Goal: Task Accomplishment & Management: Use online tool/utility

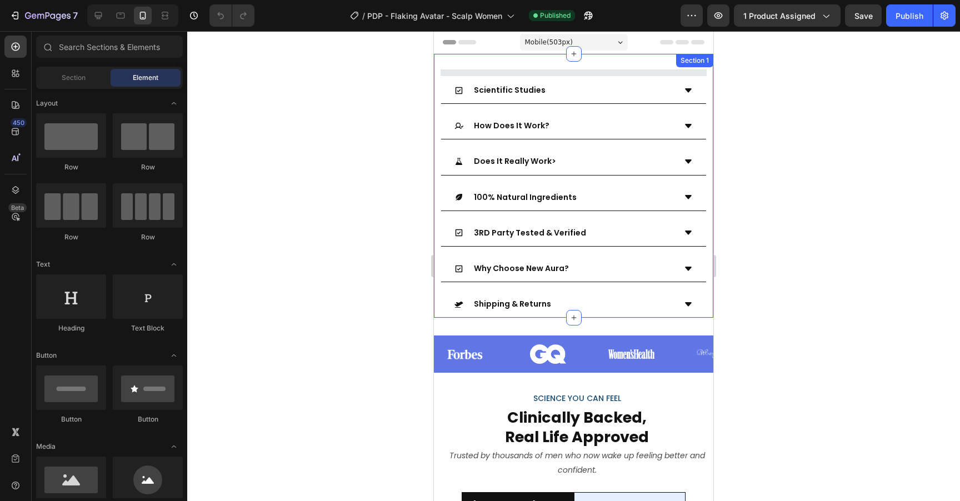
click at [672, 67] on div "Image Image Image Image Image Image Image Image Marquee Image Video Video Video…" at bounding box center [574, 186] width 280 height 264
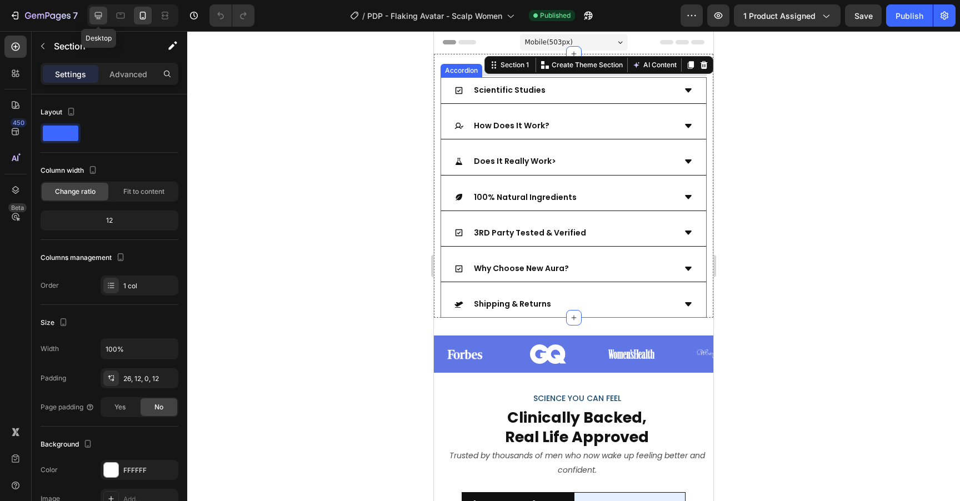
click at [103, 11] on icon at bounding box center [98, 15] width 11 height 11
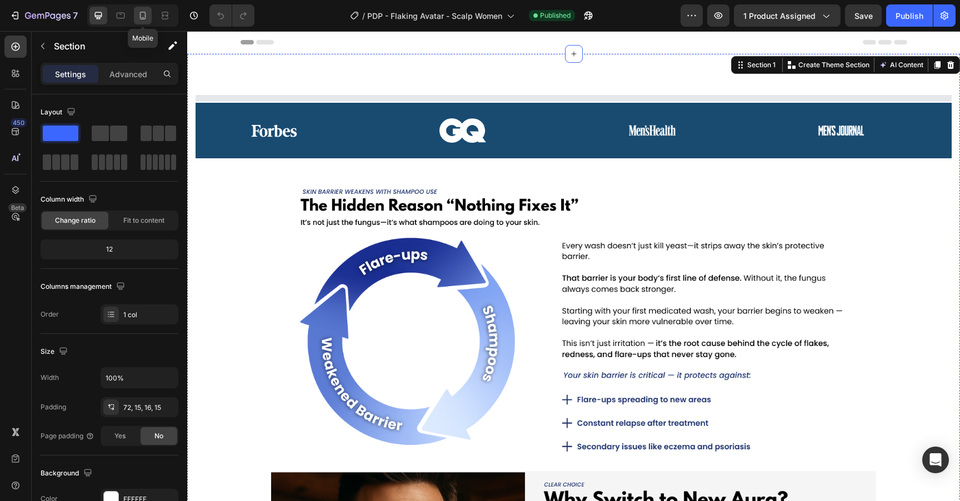
click at [143, 18] on icon at bounding box center [143, 16] width 6 height 8
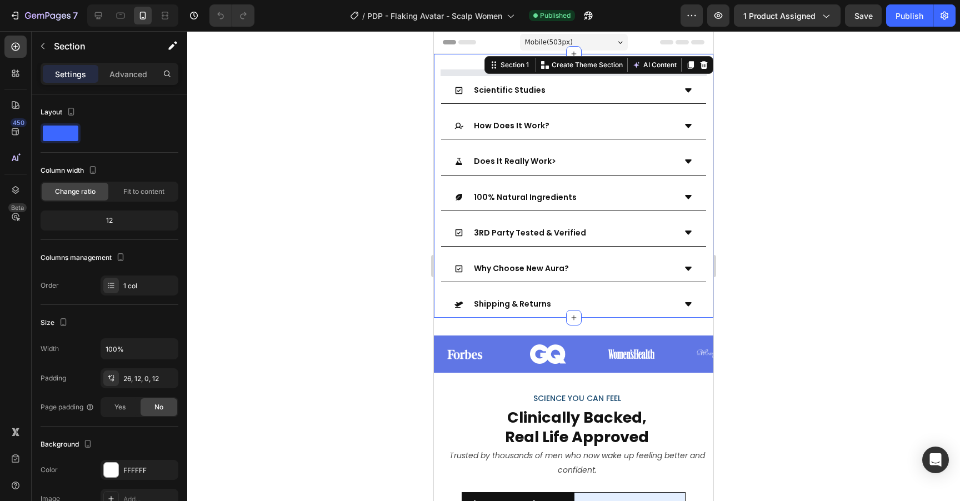
click at [472, 62] on div "Image Image Image Image Image Image Image Image Marquee Image Video Video Video…" at bounding box center [574, 186] width 280 height 264
click at [864, 303] on div at bounding box center [573, 266] width 773 height 470
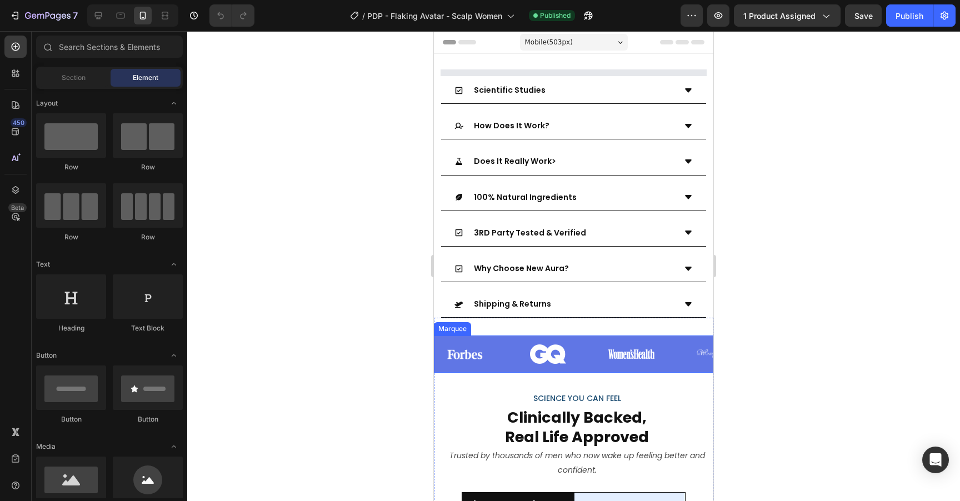
click at [684, 348] on div "Image" at bounding box center [642, 354] width 83 height 28
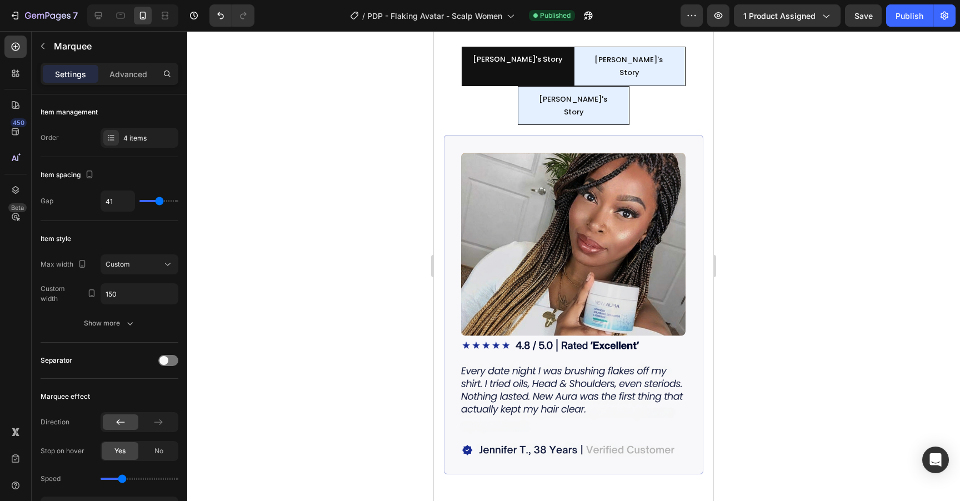
scroll to position [410, 0]
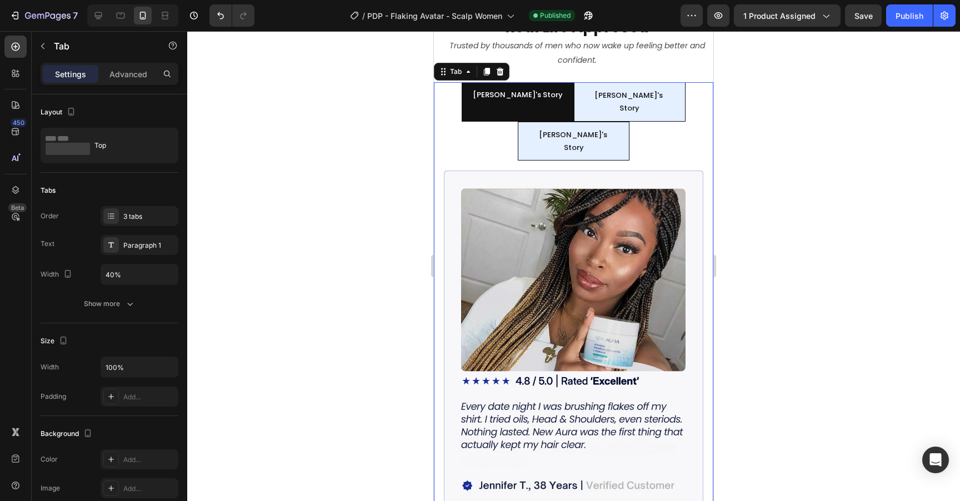
click at [648, 107] on li "[PERSON_NAME]'s Story" at bounding box center [630, 101] width 112 height 39
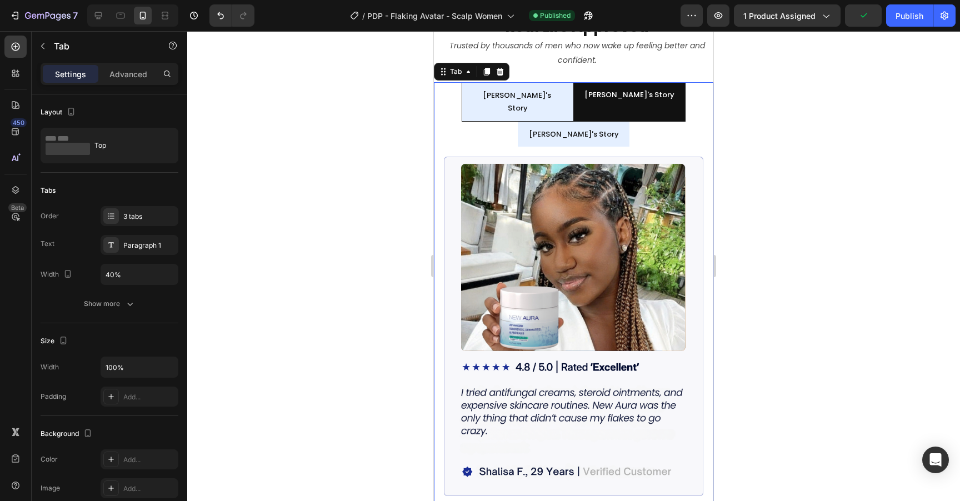
click at [601, 122] on li "[PERSON_NAME]'s Story" at bounding box center [574, 134] width 112 height 25
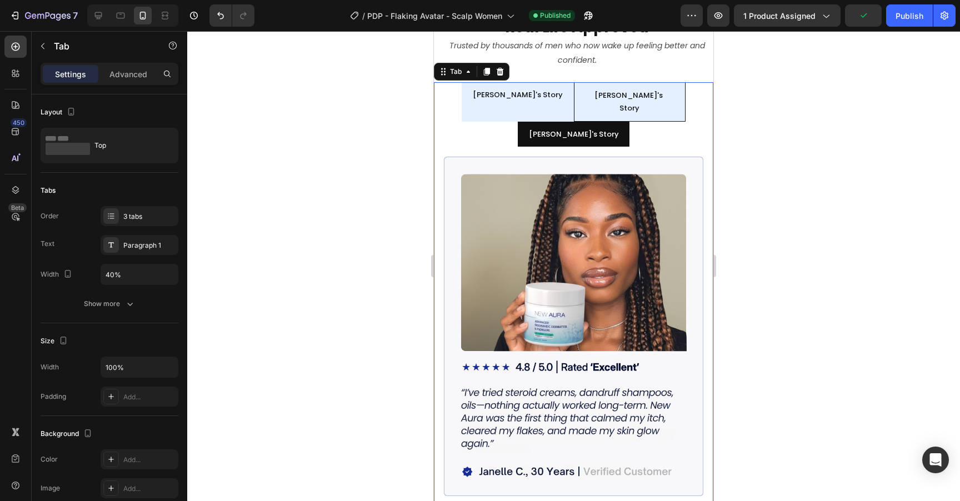
click at [535, 92] on p "[PERSON_NAME]'s Story" at bounding box center [518, 94] width 90 height 13
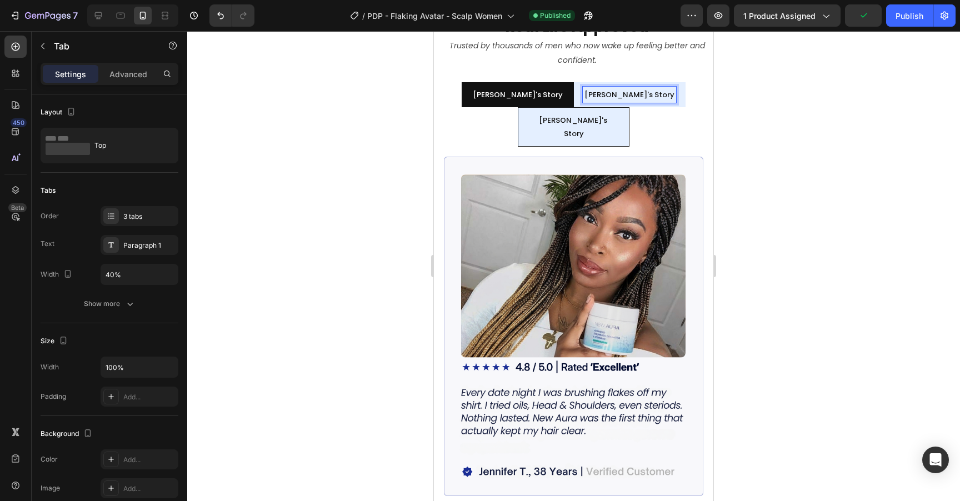
click at [625, 92] on p "[PERSON_NAME]'s Story" at bounding box center [630, 94] width 90 height 13
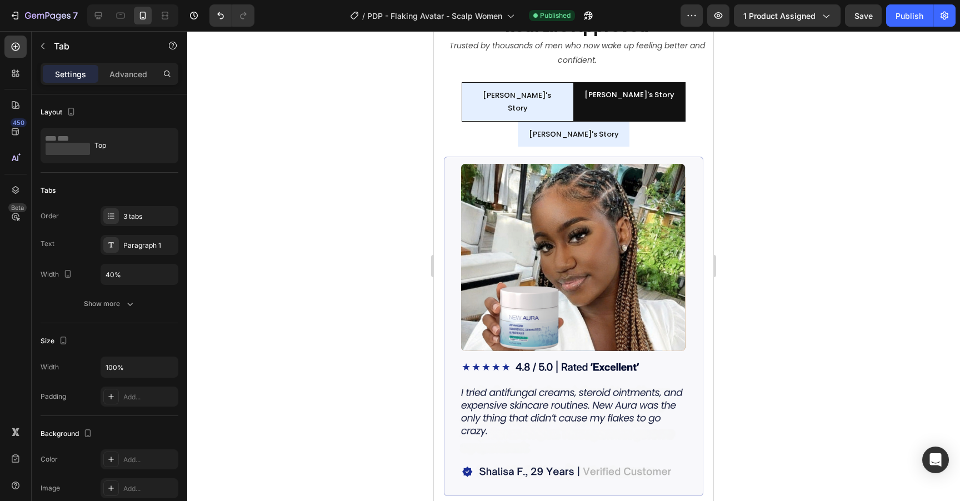
click at [604, 122] on li "[PERSON_NAME]'s Story" at bounding box center [574, 134] width 112 height 25
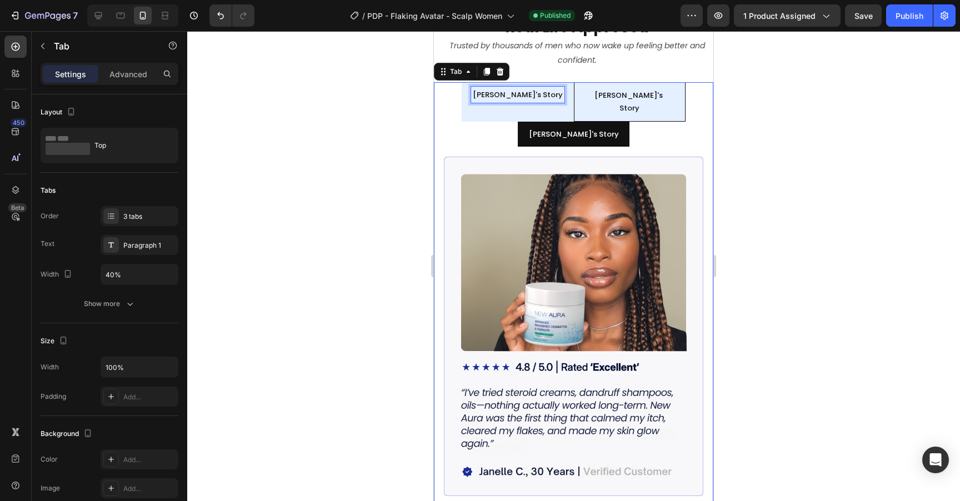
click at [535, 90] on p "[PERSON_NAME]'s Story" at bounding box center [518, 94] width 90 height 13
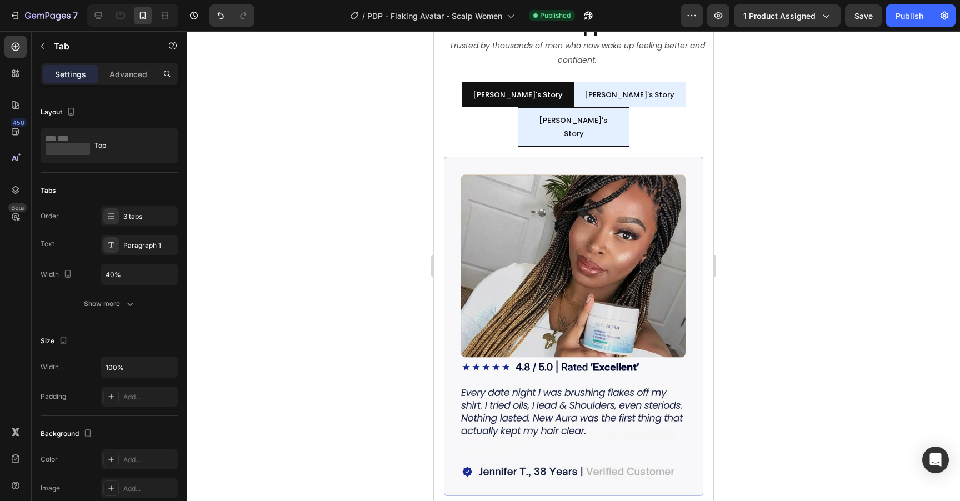
click at [607, 85] on li "[PERSON_NAME]'s Story" at bounding box center [630, 94] width 112 height 25
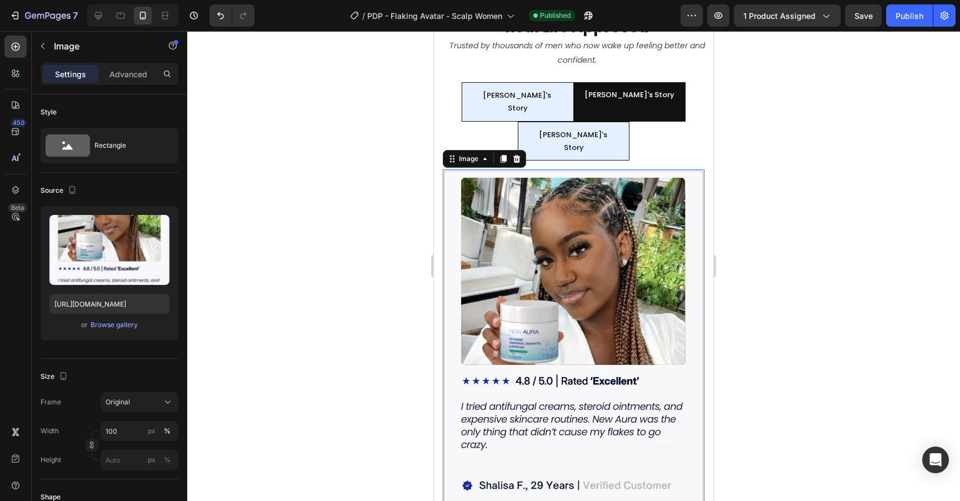
click at [575, 169] on img at bounding box center [574, 340] width 262 height 342
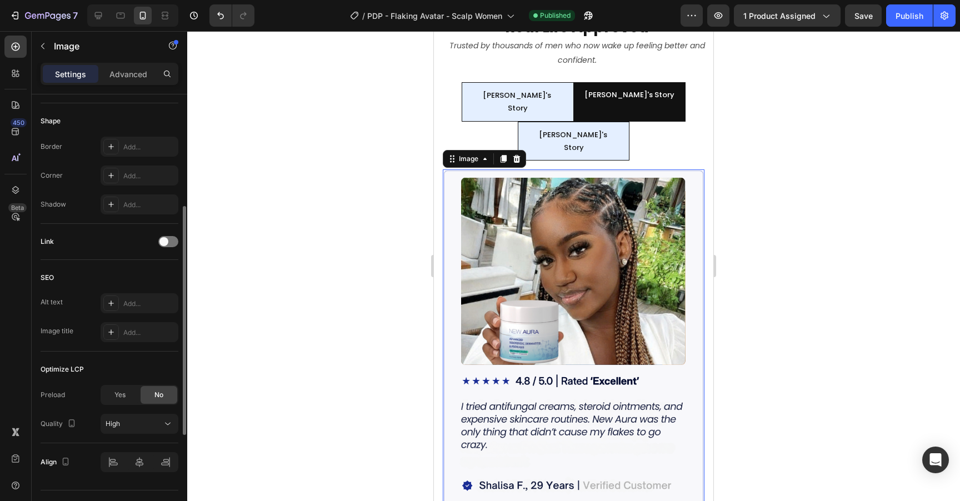
scroll to position [401, 0]
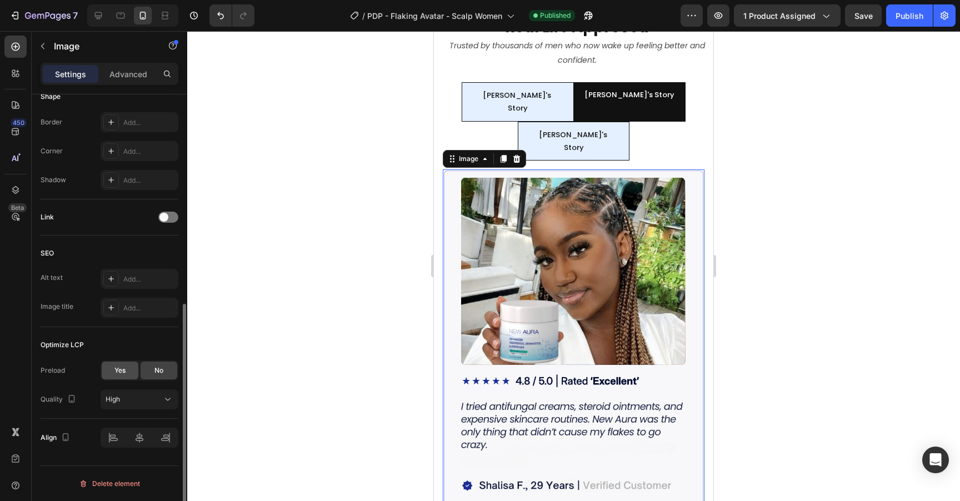
click at [111, 373] on div "Yes" at bounding box center [120, 371] width 37 height 18
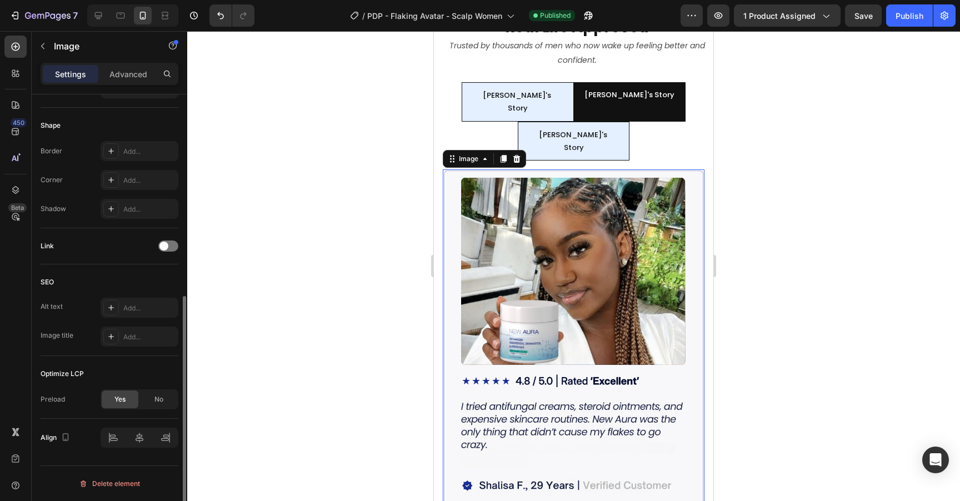
scroll to position [372, 0]
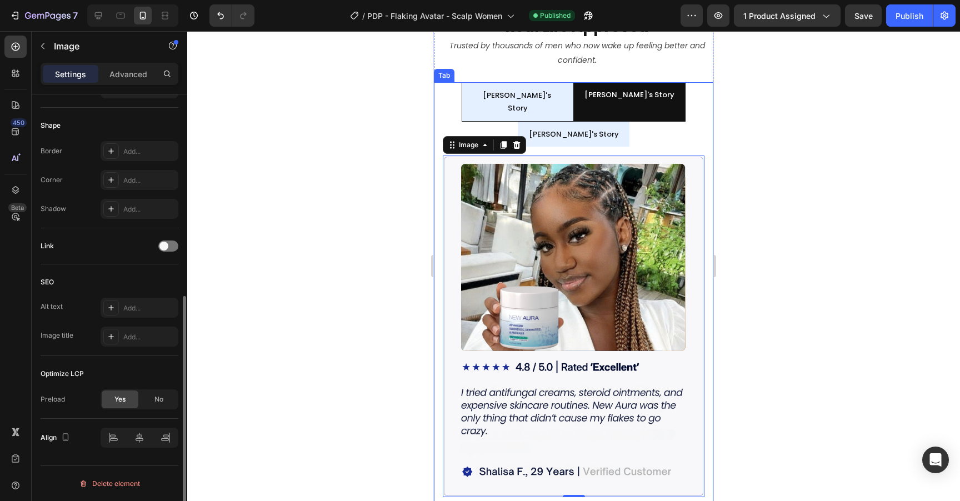
click at [590, 128] on div "[PERSON_NAME]'s Story" at bounding box center [573, 134] width 93 height 16
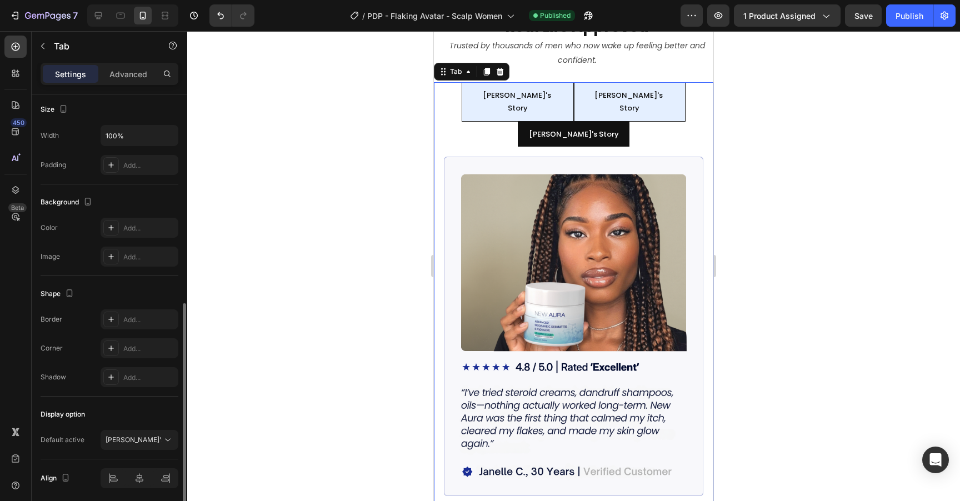
scroll to position [272, 0]
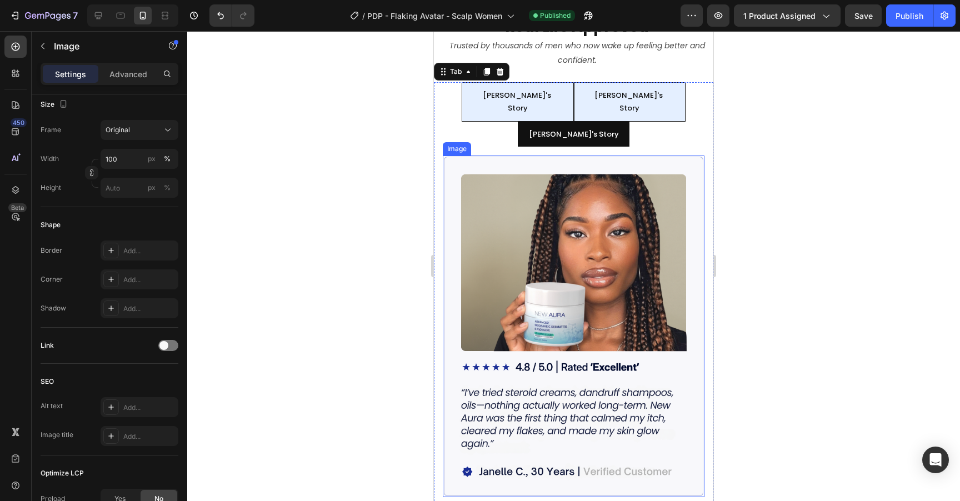
click at [529, 277] on img at bounding box center [574, 327] width 262 height 342
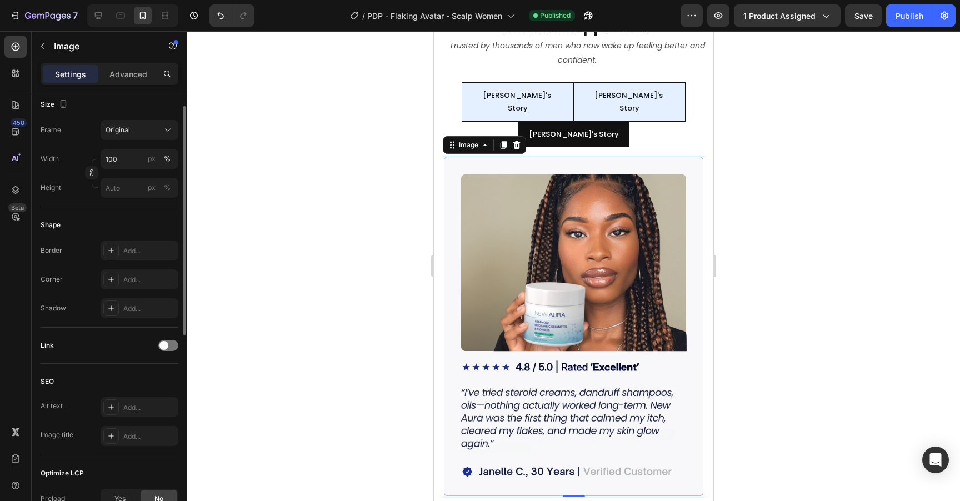
scroll to position [401, 0]
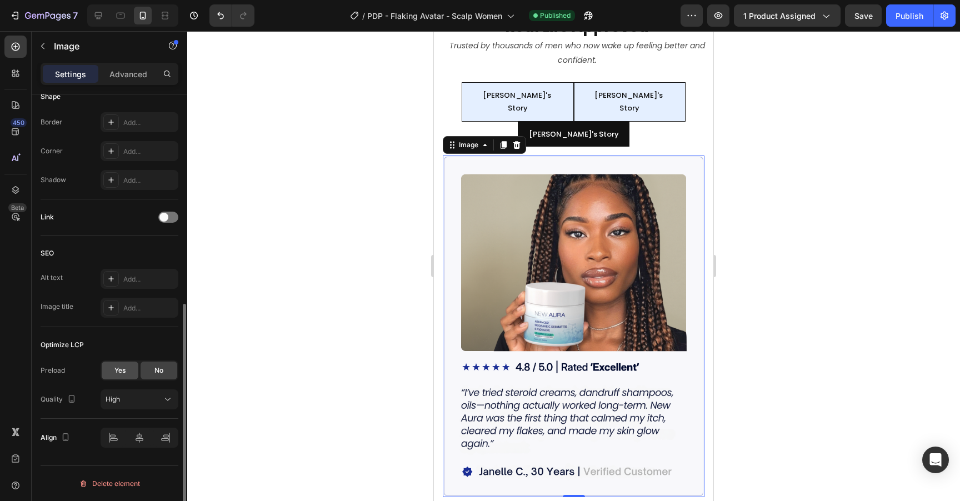
click at [122, 369] on span "Yes" at bounding box center [119, 371] width 11 height 10
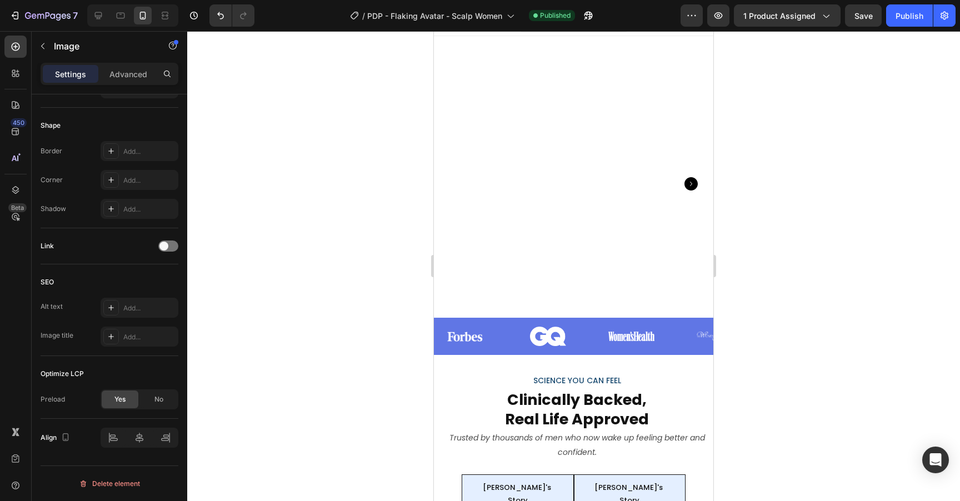
scroll to position [0, 0]
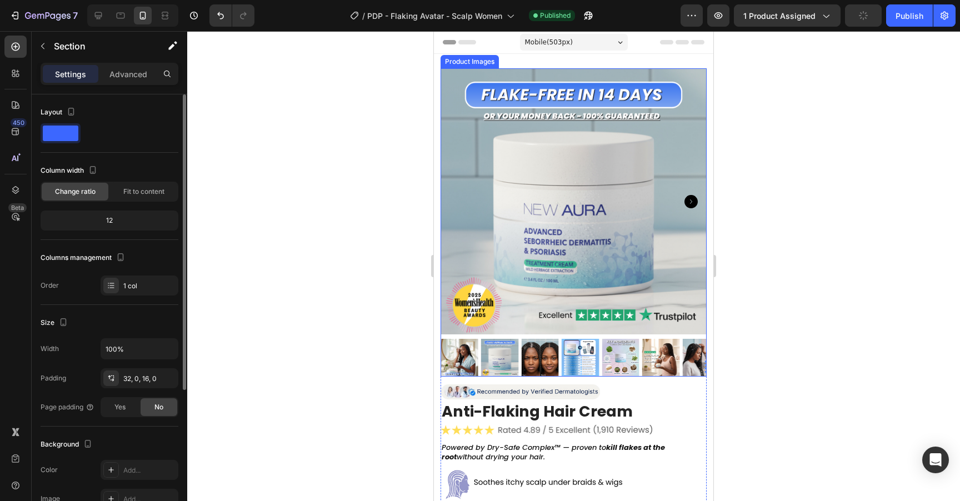
click at [601, 286] on img at bounding box center [574, 201] width 266 height 266
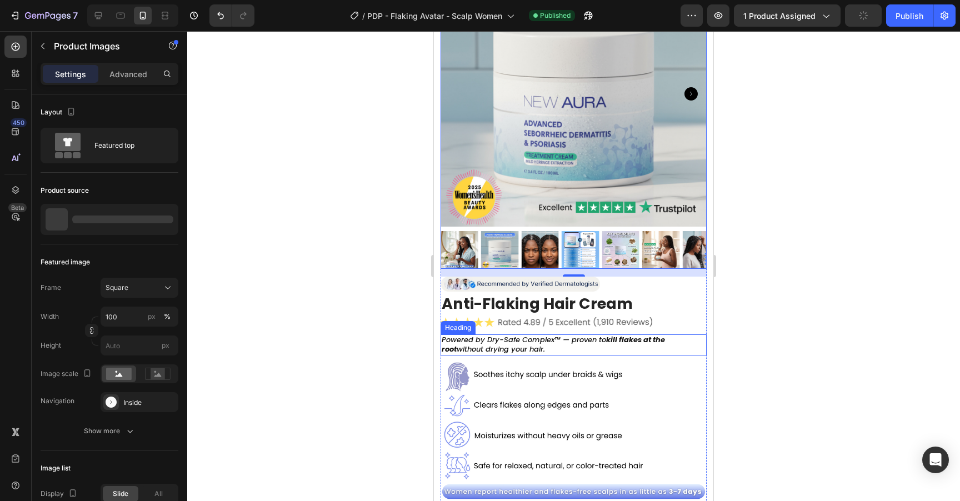
scroll to position [83, 0]
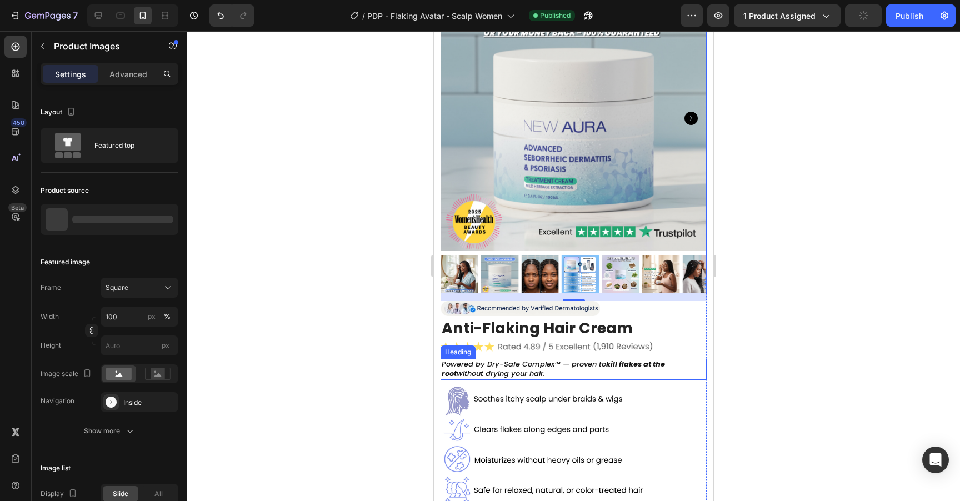
click at [651, 113] on img at bounding box center [574, 118] width 266 height 266
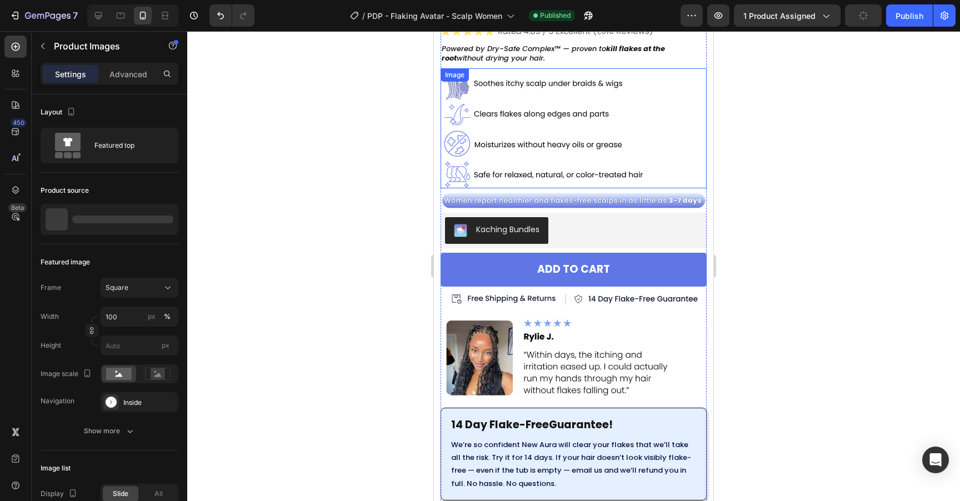
scroll to position [397, 0]
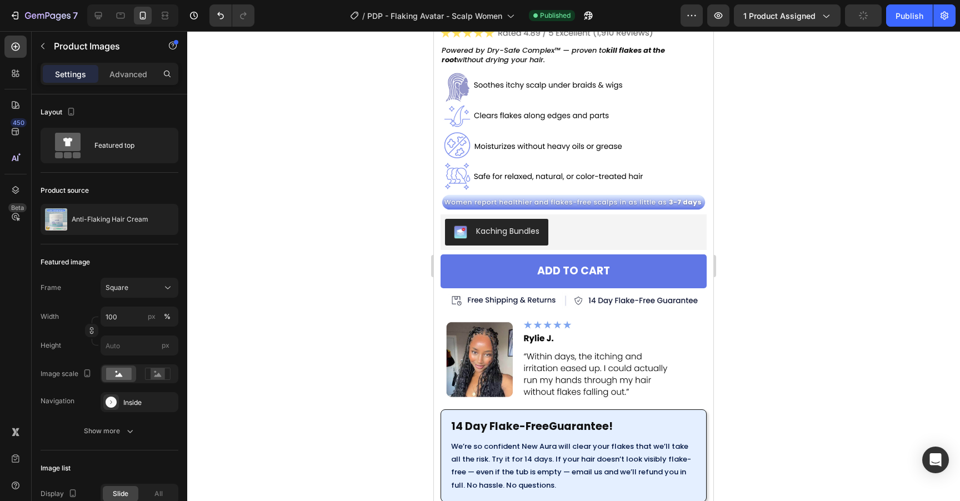
click at [728, 94] on div at bounding box center [573, 266] width 773 height 470
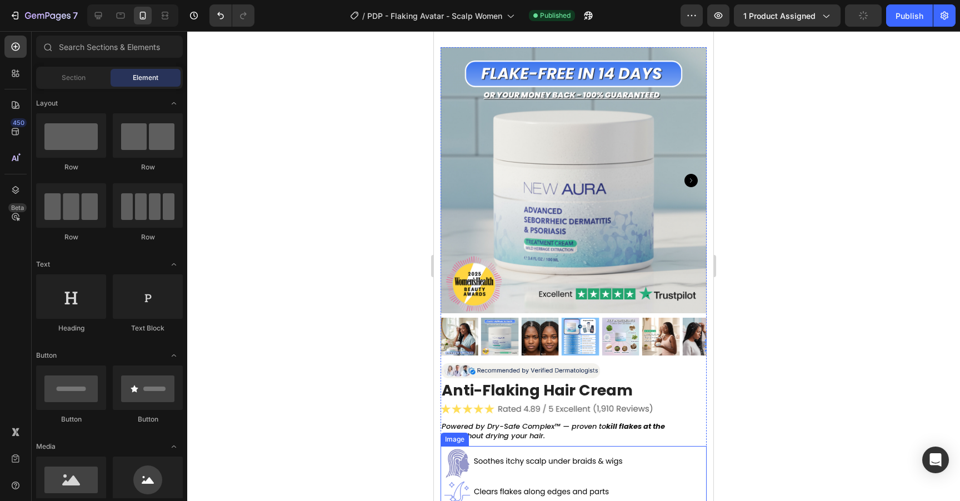
scroll to position [15, 0]
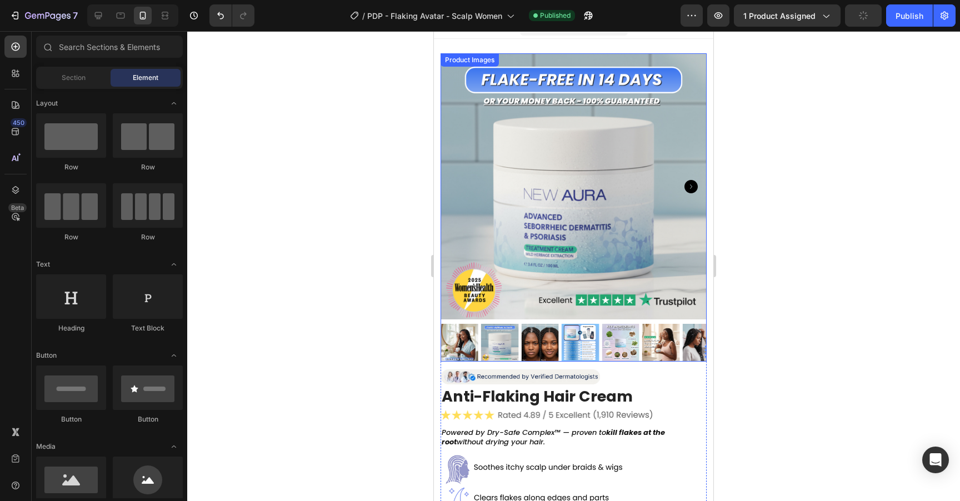
click at [692, 185] on icon "Carousel Next Arrow" at bounding box center [691, 186] width 13 height 13
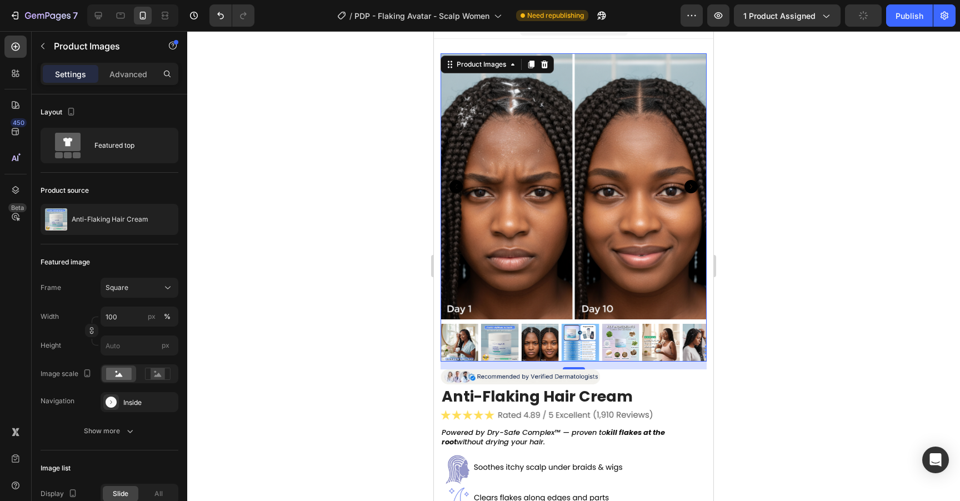
click at [692, 185] on icon "Carousel Next Arrow" at bounding box center [691, 186] width 13 height 13
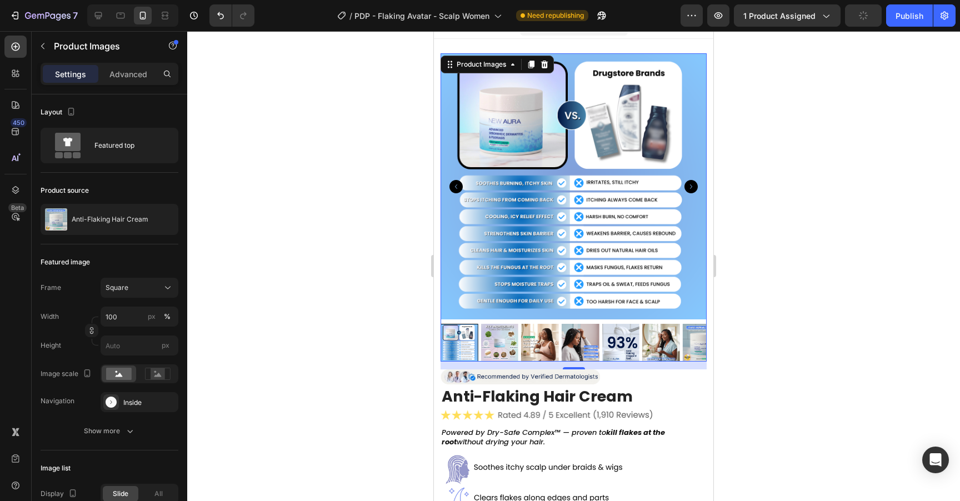
click at [692, 185] on icon "Carousel Next Arrow" at bounding box center [691, 186] width 13 height 13
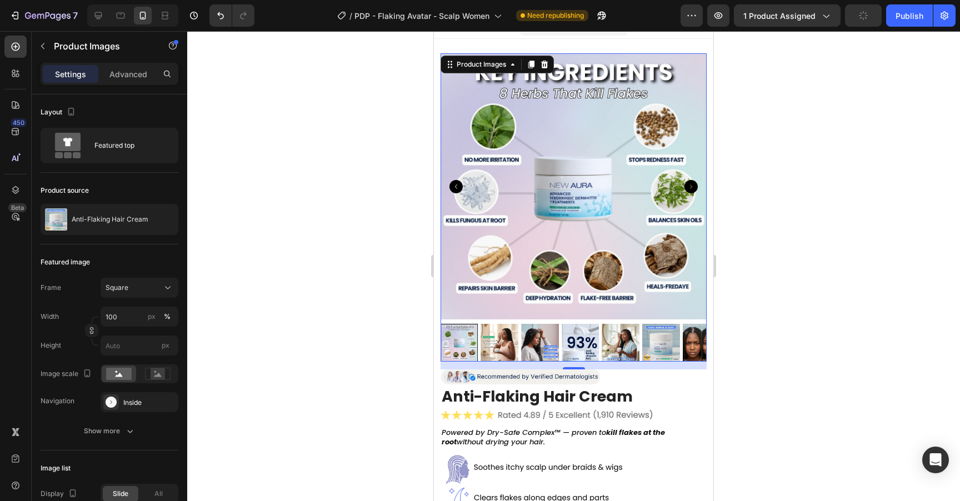
click at [460, 183] on icon "Carousel Back Arrow" at bounding box center [456, 186] width 13 height 13
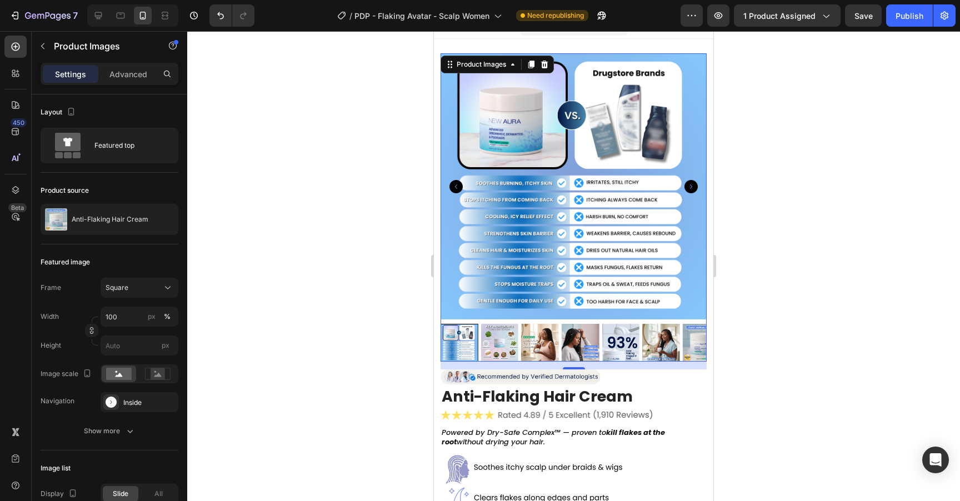
click at [693, 177] on img at bounding box center [574, 186] width 266 height 266
click at [691, 183] on icon "Carousel Next Arrow" at bounding box center [691, 186] width 13 height 13
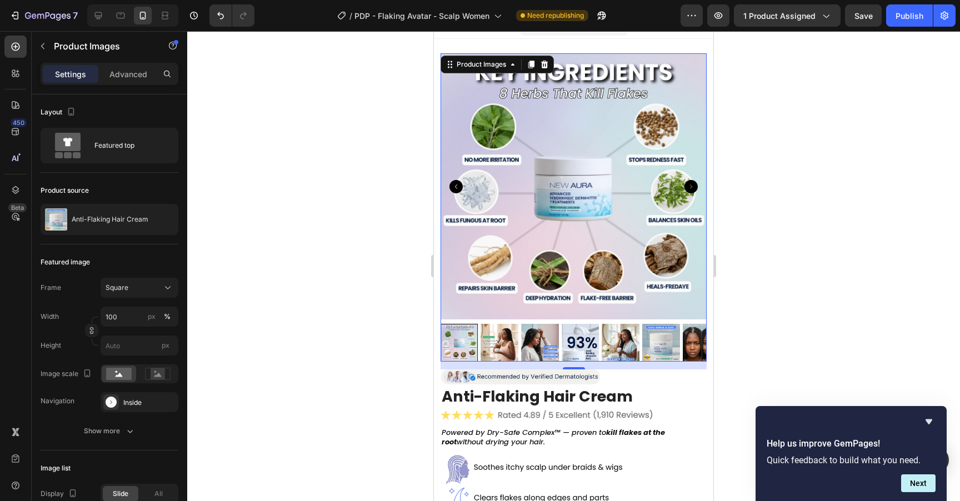
click at [456, 187] on icon "Carousel Back Arrow" at bounding box center [456, 186] width 13 height 13
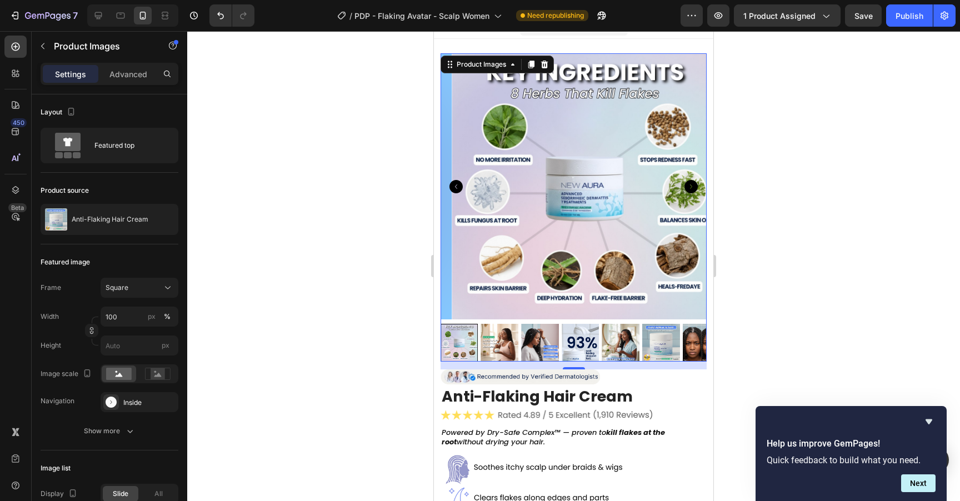
click at [456, 187] on icon "Carousel Back Arrow" at bounding box center [456, 186] width 13 height 13
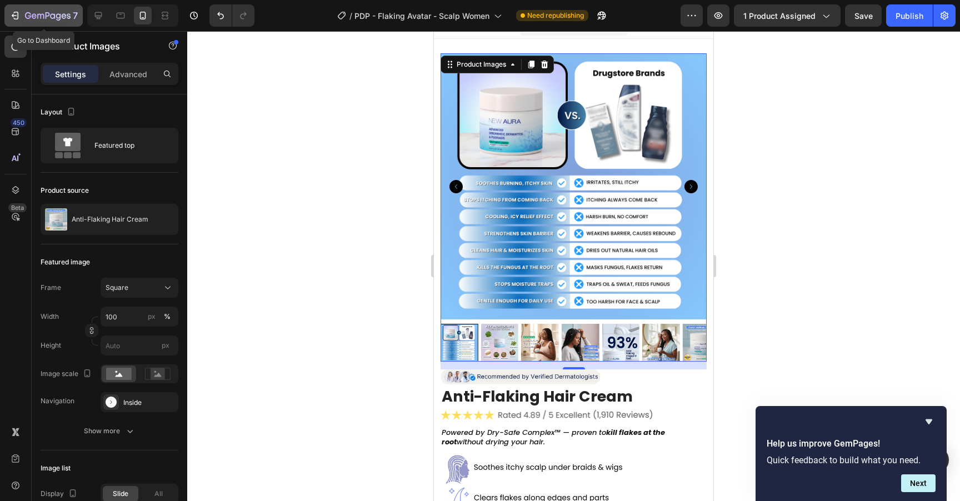
click at [16, 8] on button "7" at bounding box center [43, 15] width 78 height 22
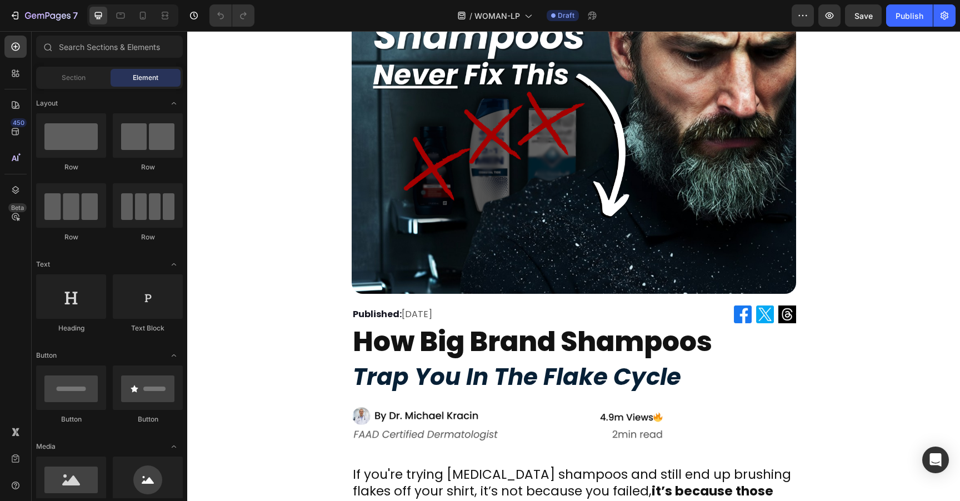
scroll to position [73, 0]
click at [464, 237] on img at bounding box center [574, 146] width 445 height 296
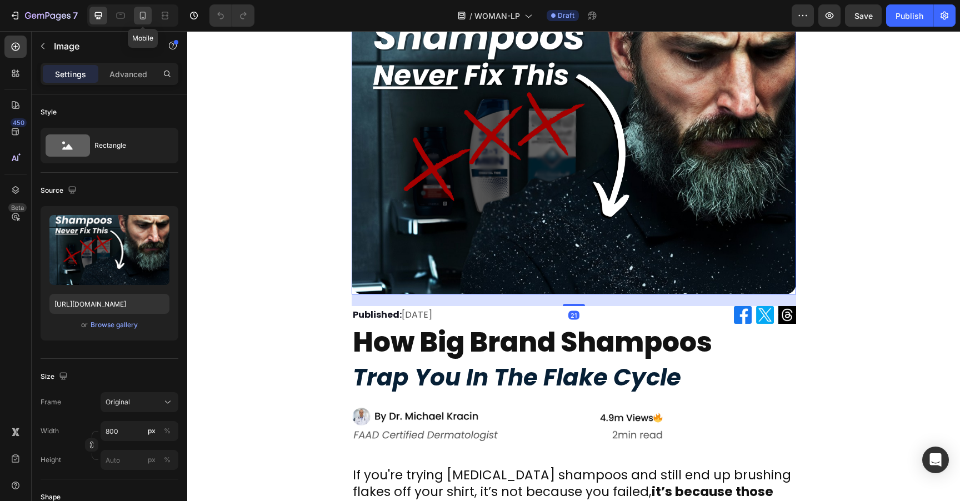
click at [141, 16] on icon at bounding box center [142, 15] width 11 height 11
type input "100"
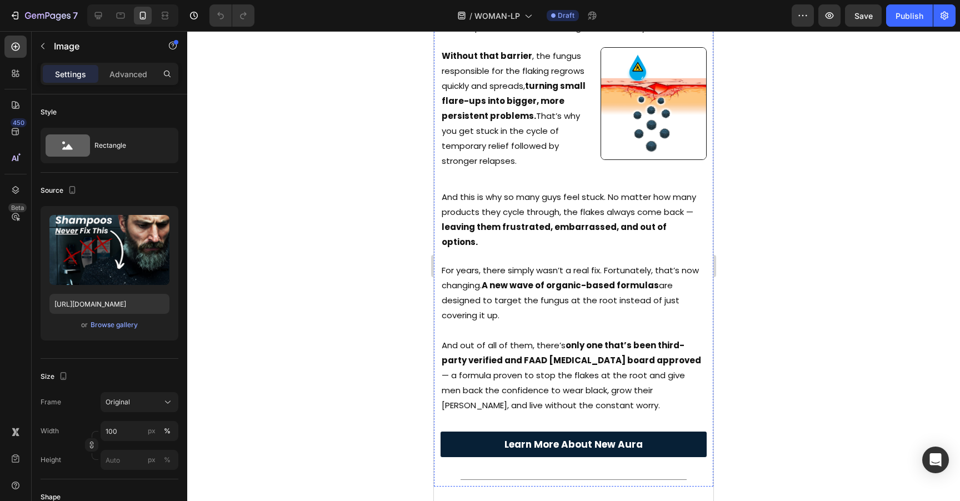
scroll to position [595, 0]
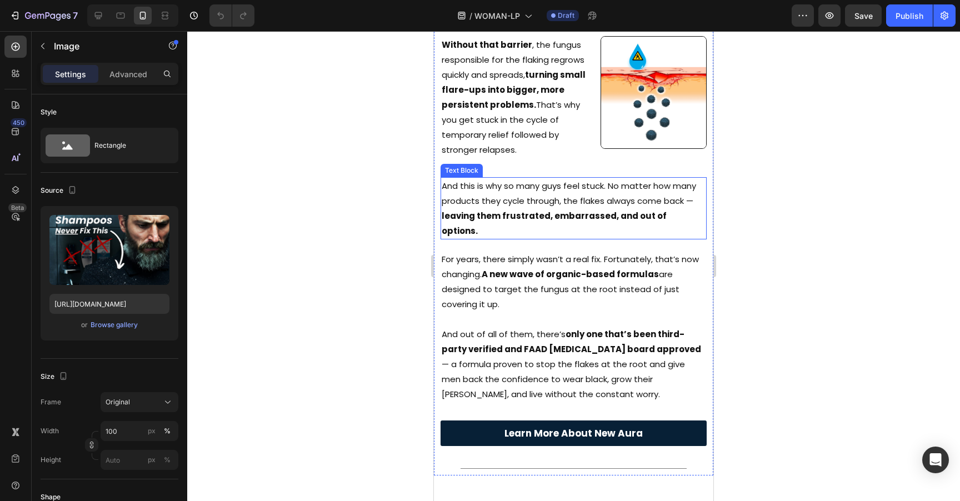
click at [539, 178] on p "And this is why so many guys feel stuck. No matter how many products they cycle…" at bounding box center [574, 208] width 264 height 60
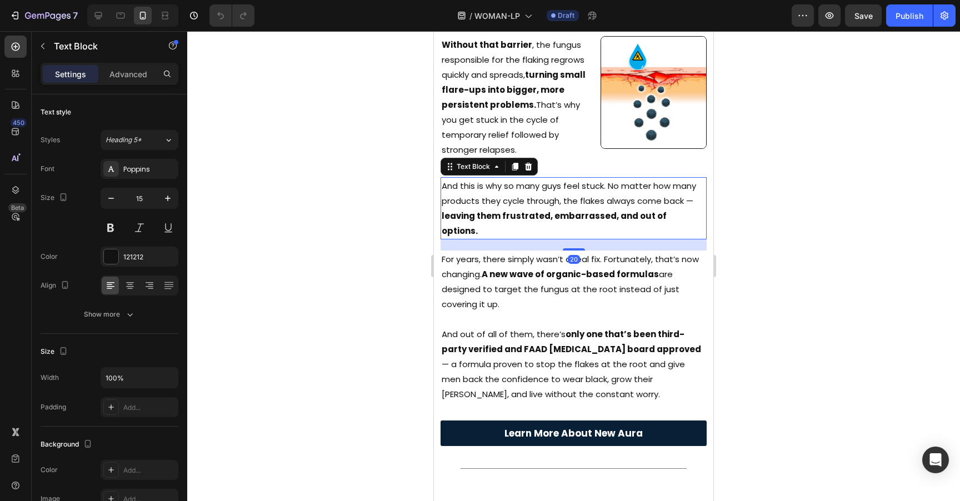
click at [554, 178] on p "And this is why so many guys feel stuck. No matter how many products they cycle…" at bounding box center [574, 208] width 264 height 60
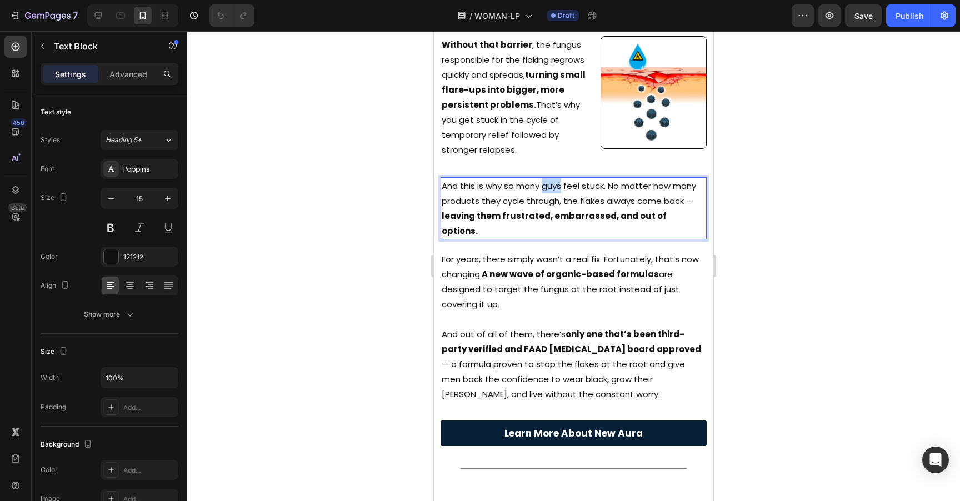
click at [554, 178] on p "And this is why so many guys feel stuck. No matter how many products they cycle…" at bounding box center [574, 208] width 264 height 60
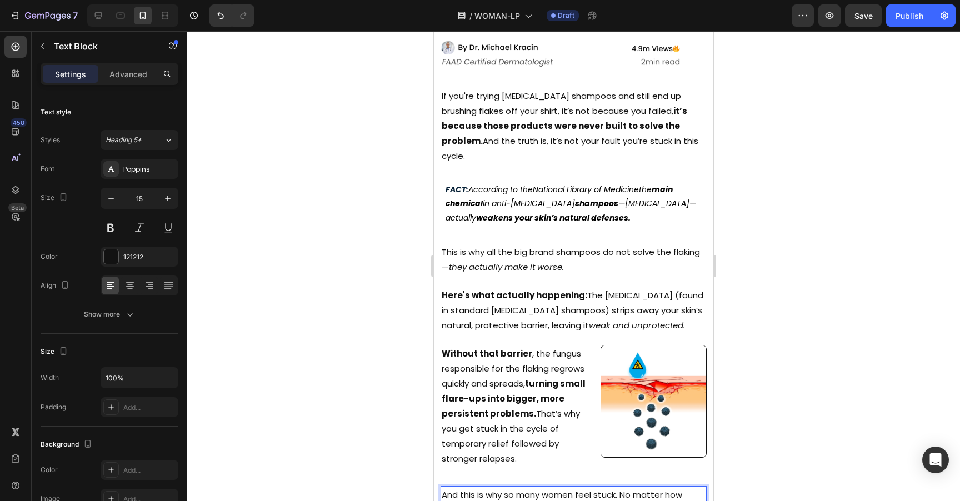
scroll to position [0, 0]
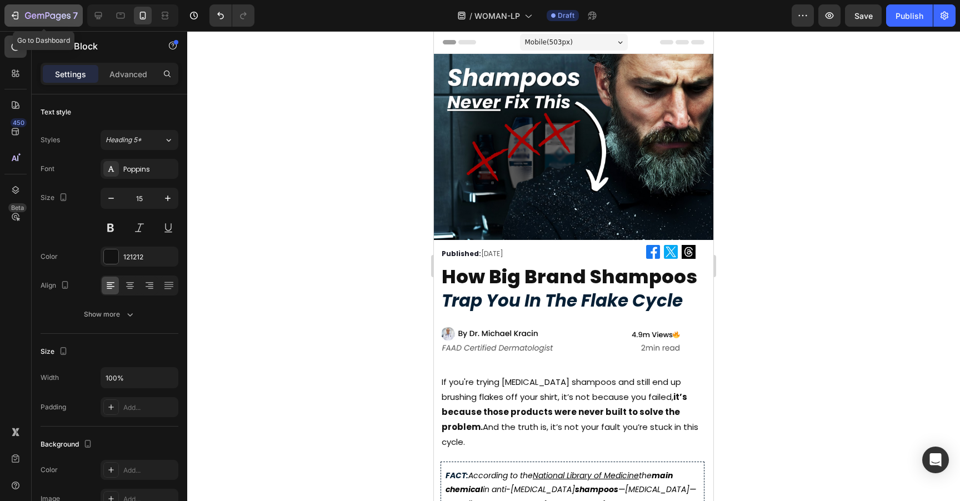
click at [14, 18] on icon "button" at bounding box center [14, 15] width 11 height 11
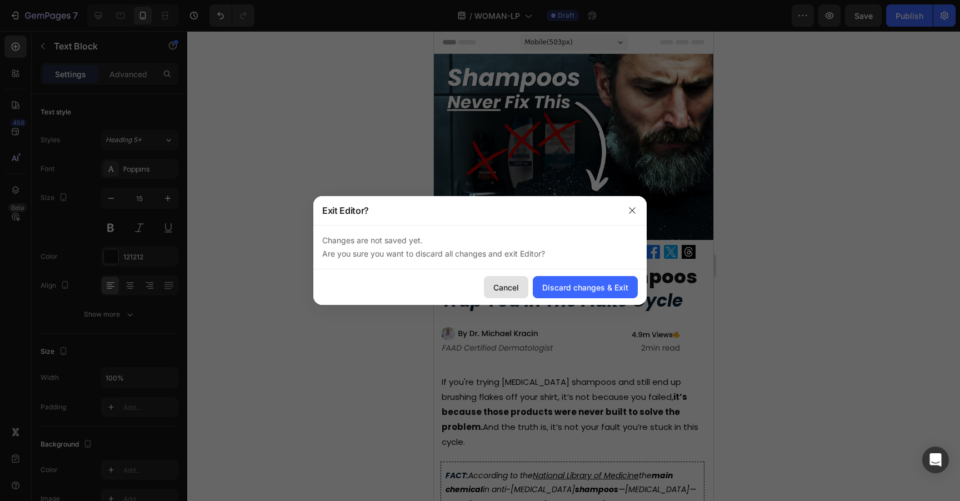
click at [492, 287] on button "Cancel" at bounding box center [506, 287] width 44 height 22
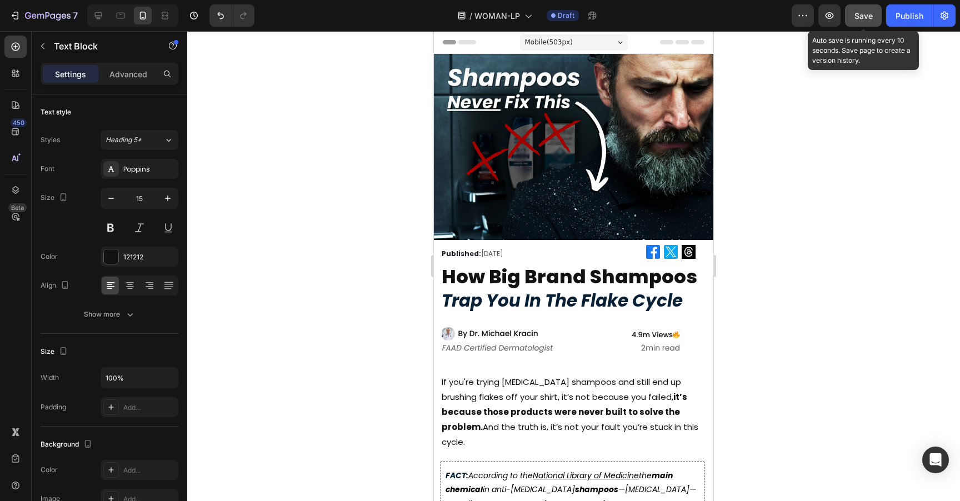
click at [859, 21] on button "Save" at bounding box center [863, 15] width 37 height 22
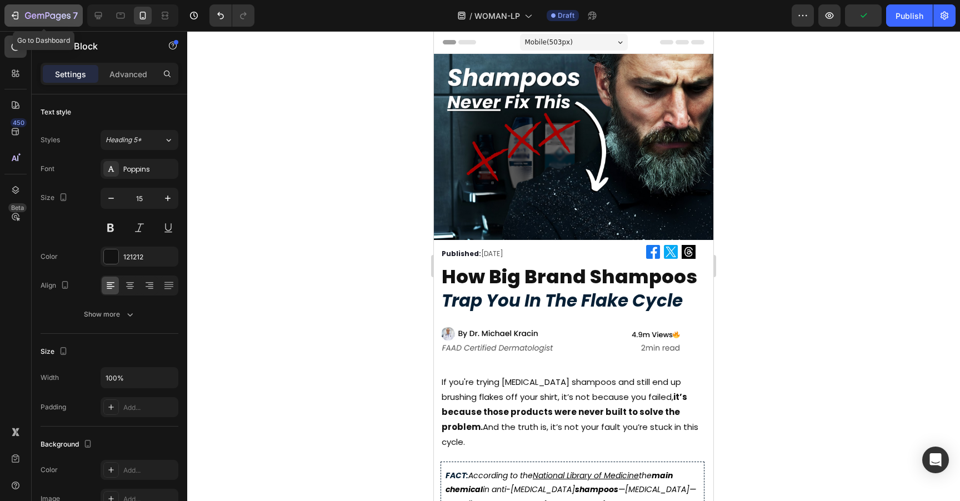
click at [14, 19] on icon "button" at bounding box center [14, 15] width 11 height 11
